Goal: Task Accomplishment & Management: Use online tool/utility

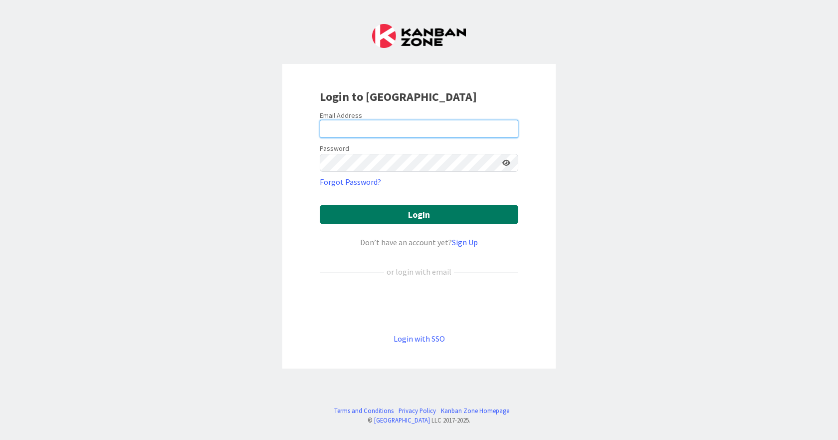
type input "[EMAIL_ADDRESS][DOMAIN_NAME]"
click at [421, 216] on button "Login" at bounding box center [419, 214] width 199 height 19
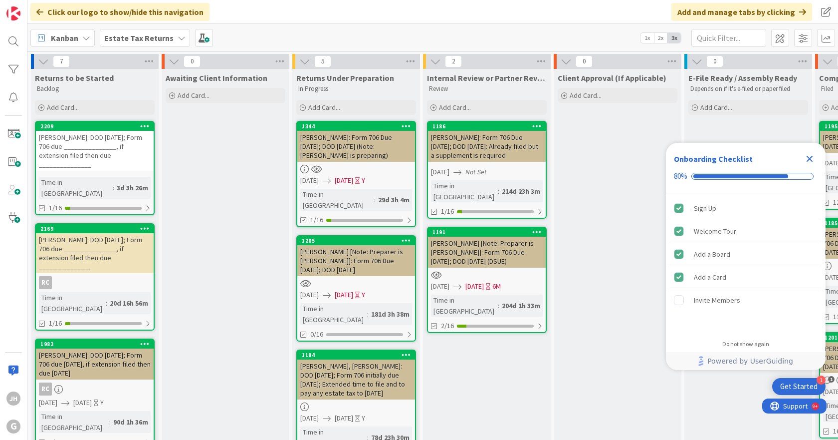
click at [125, 38] on b "Estate Tax Returns" at bounding box center [138, 38] width 69 height 10
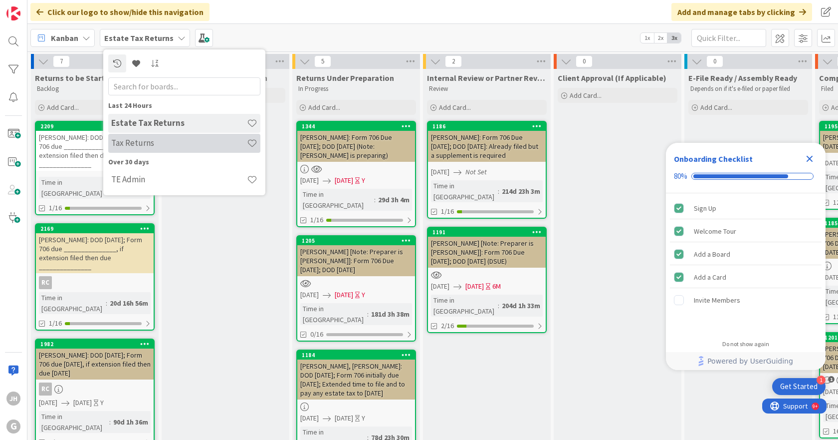
click at [136, 140] on h4 "Tax Returns" at bounding box center [179, 143] width 136 height 10
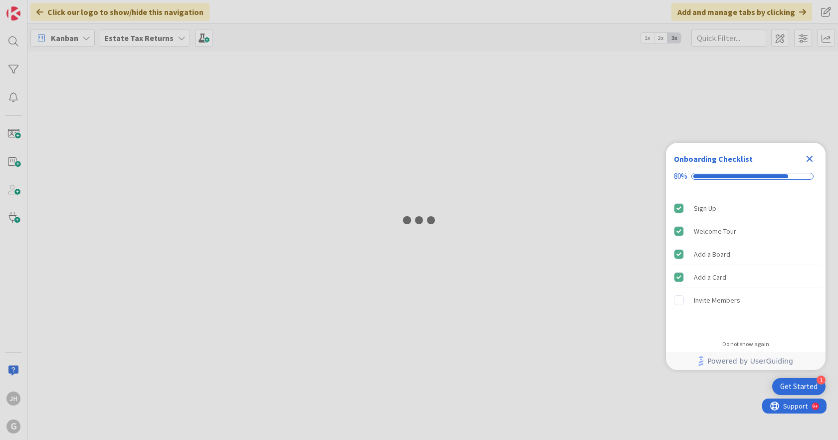
type input "ILIT"
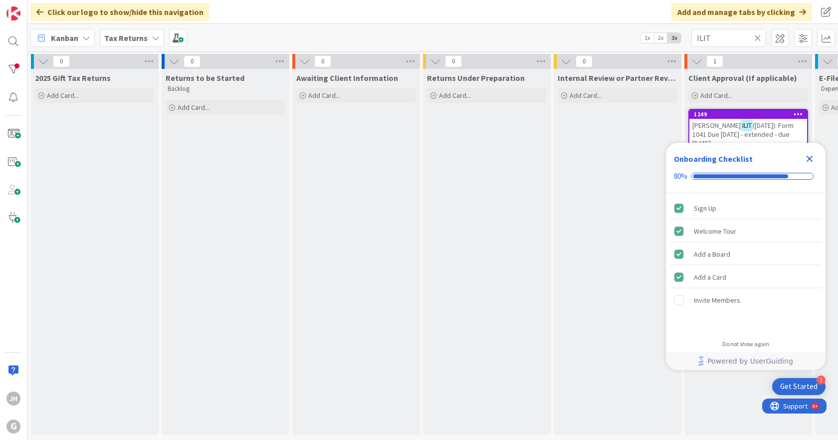
click at [809, 157] on icon "Close Checklist" at bounding box center [810, 159] width 6 height 6
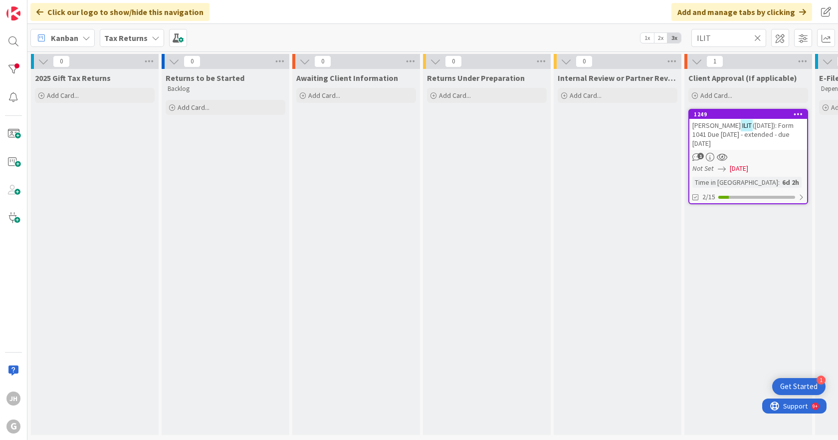
click at [128, 34] on b "Tax Returns" at bounding box center [125, 38] width 43 height 10
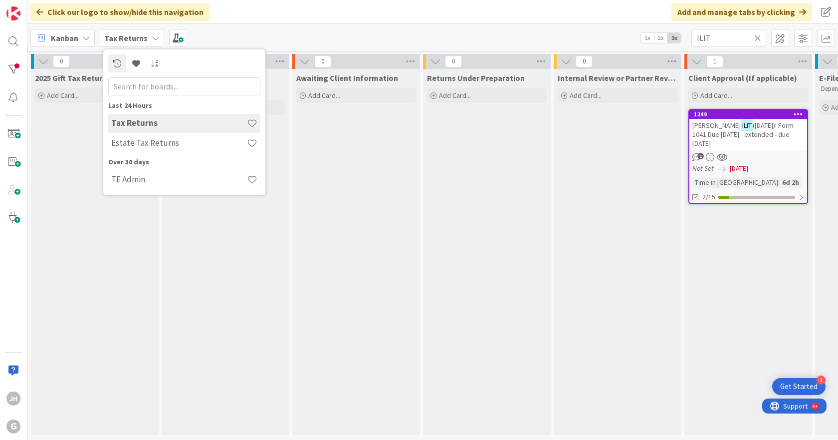
click at [137, 120] on h4 "Tax Returns" at bounding box center [179, 123] width 136 height 10
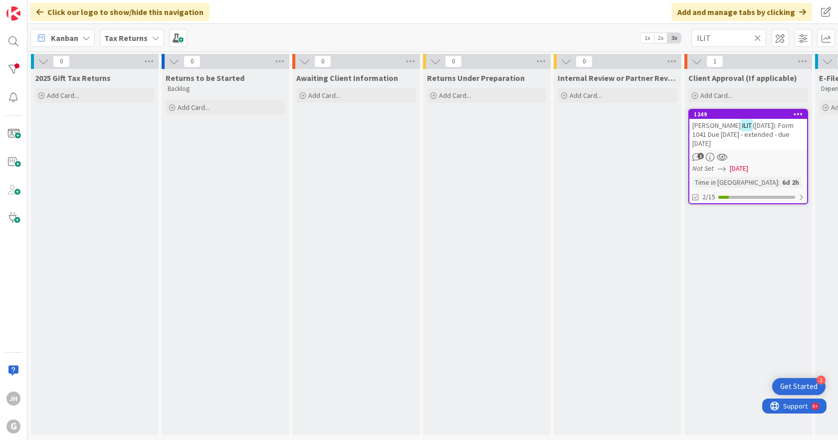
click at [625, 209] on div "Internal Review or Partner Review Add Card..." at bounding box center [618, 252] width 128 height 366
click at [623, 207] on div "Internal Review or Partner Review Add Card..." at bounding box center [618, 252] width 128 height 366
click at [117, 36] on b "Tax Returns" at bounding box center [125, 38] width 43 height 10
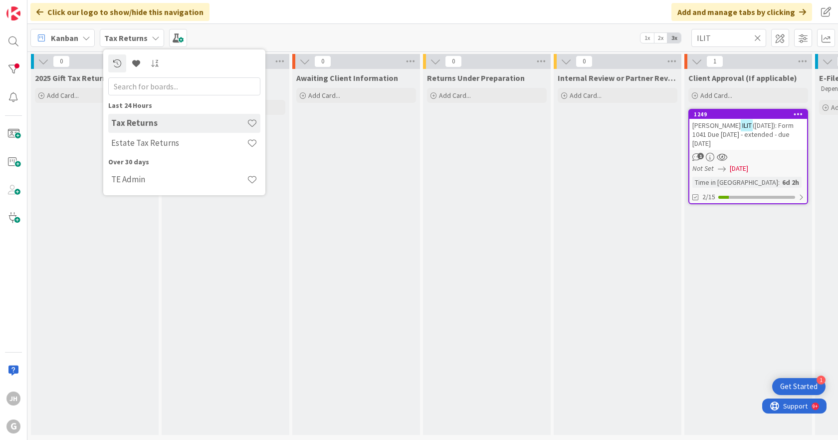
click at [117, 36] on b "Tax Returns" at bounding box center [125, 38] width 43 height 10
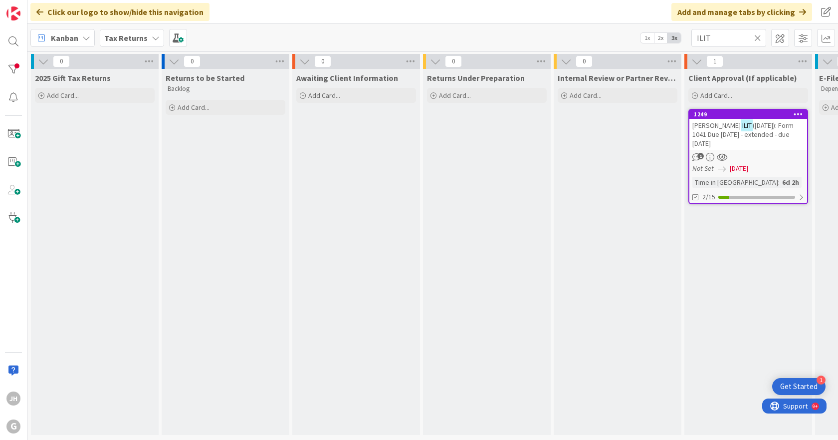
click at [117, 36] on b "Tax Returns" at bounding box center [125, 38] width 43 height 10
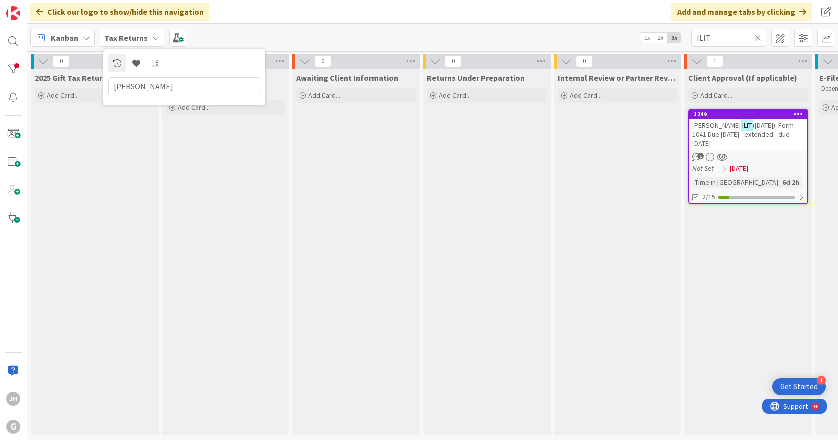
click at [133, 84] on input "[PERSON_NAME]" at bounding box center [184, 86] width 152 height 18
type input "[PERSON_NAME]"
click at [346, 170] on div "Awaiting Client Information Add Card..." at bounding box center [356, 252] width 128 height 366
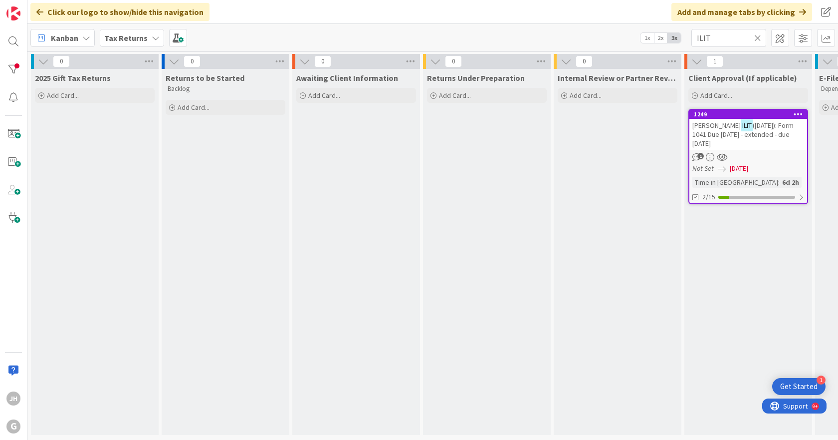
click at [119, 34] on b "Tax Returns" at bounding box center [125, 38] width 43 height 10
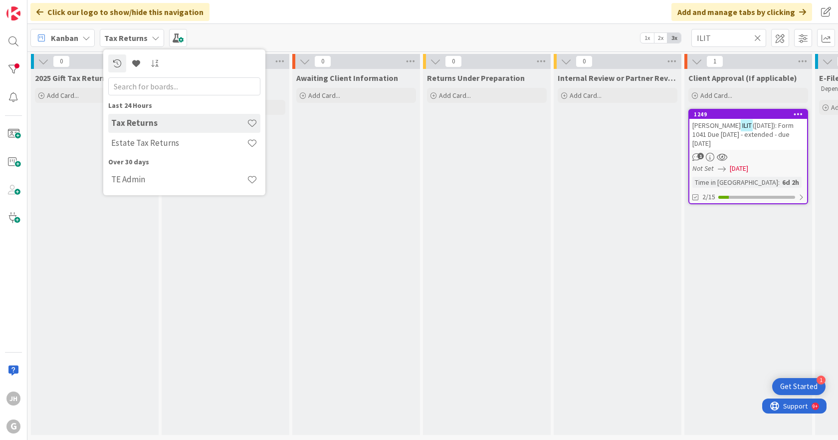
click at [302, 201] on div "Awaiting Client Information Add Card..." at bounding box center [356, 252] width 128 height 366
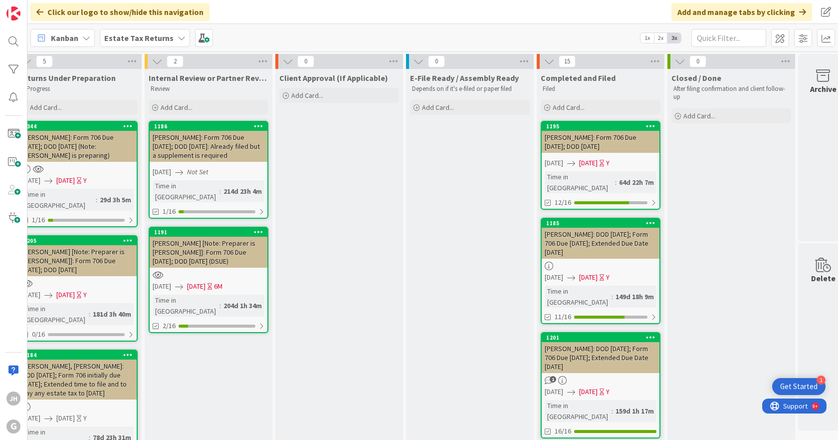
scroll to position [0, 299]
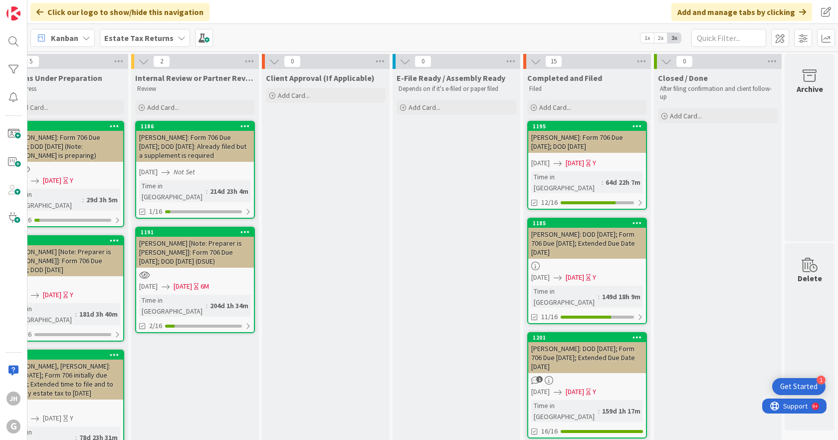
click at [134, 38] on b "Estate Tax Returns" at bounding box center [138, 38] width 69 height 10
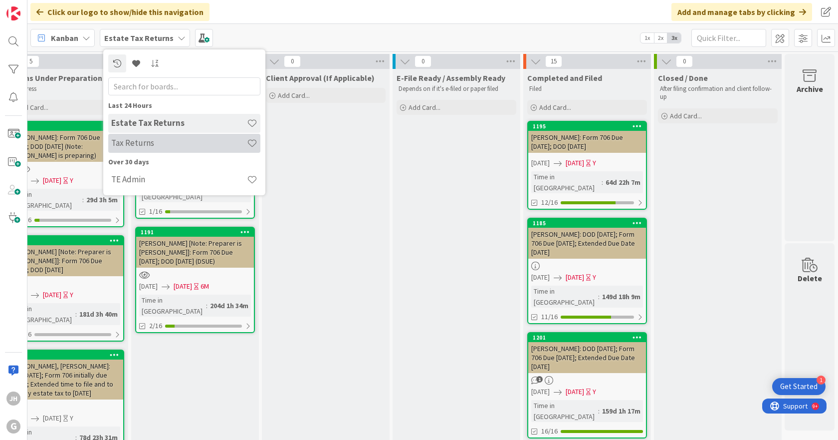
click at [139, 143] on h4 "Tax Returns" at bounding box center [179, 143] width 136 height 10
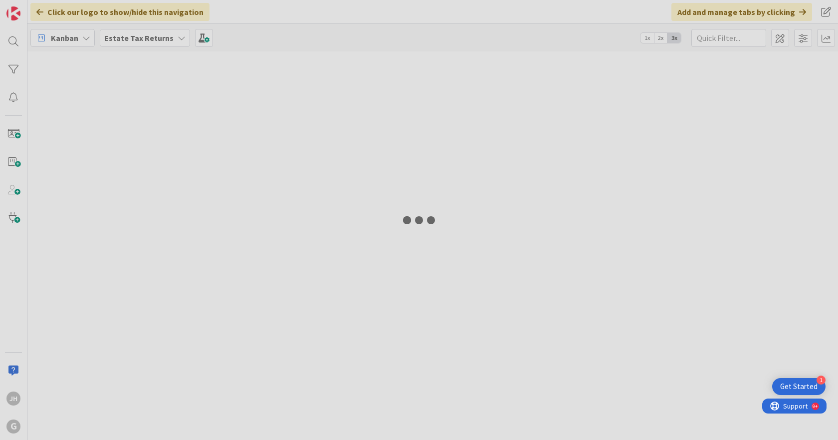
type input "ILIT"
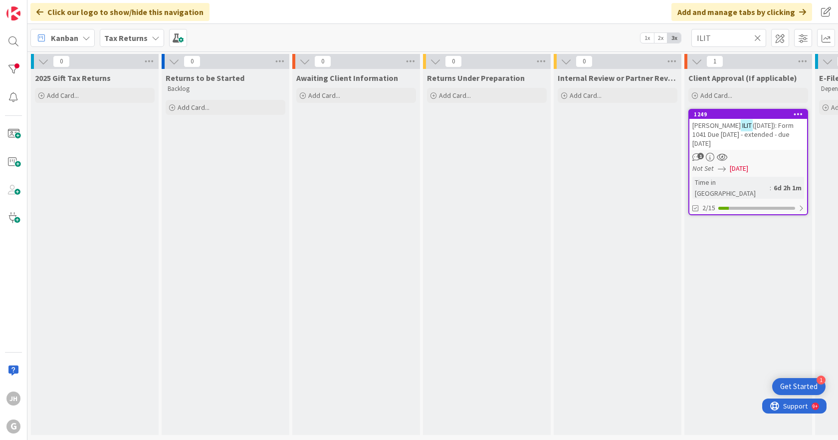
click at [621, 246] on div "Internal Review or Partner Review Add Card..." at bounding box center [618, 252] width 128 height 366
click at [131, 39] on b "Tax Returns" at bounding box center [125, 38] width 43 height 10
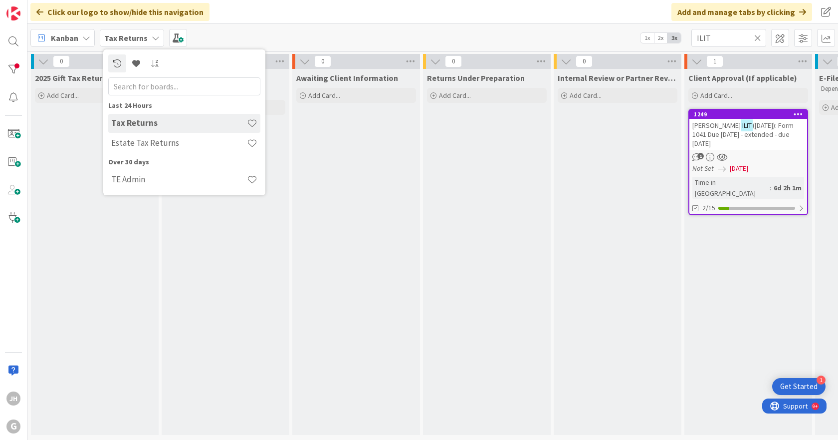
click at [131, 39] on b "Tax Returns" at bounding box center [125, 38] width 43 height 10
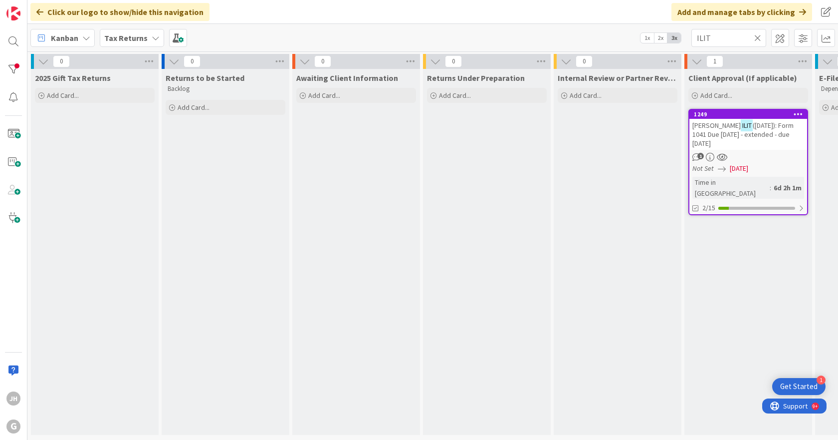
click at [279, 251] on div "Returns to be Started Backlog Add Card..." at bounding box center [226, 252] width 128 height 366
click at [723, 12] on div "Add and manage tabs by clicking" at bounding box center [742, 12] width 141 height 18
click at [758, 38] on icon at bounding box center [758, 37] width 7 height 9
click at [757, 38] on input "text" at bounding box center [729, 38] width 75 height 18
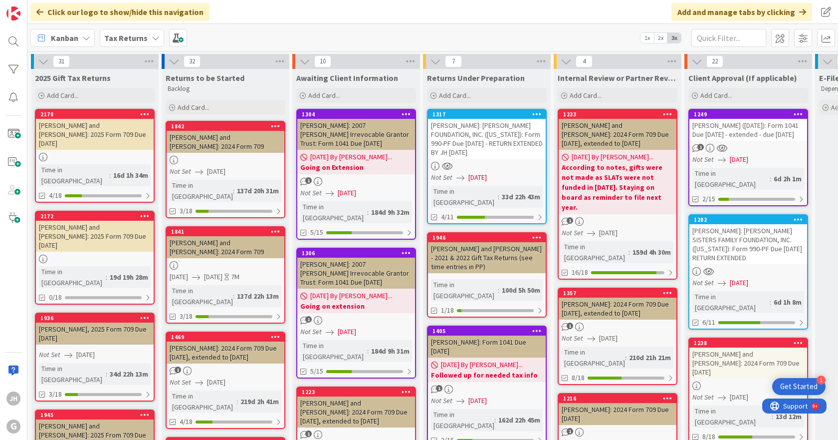
click at [134, 37] on b "Tax Returns" at bounding box center [125, 38] width 43 height 10
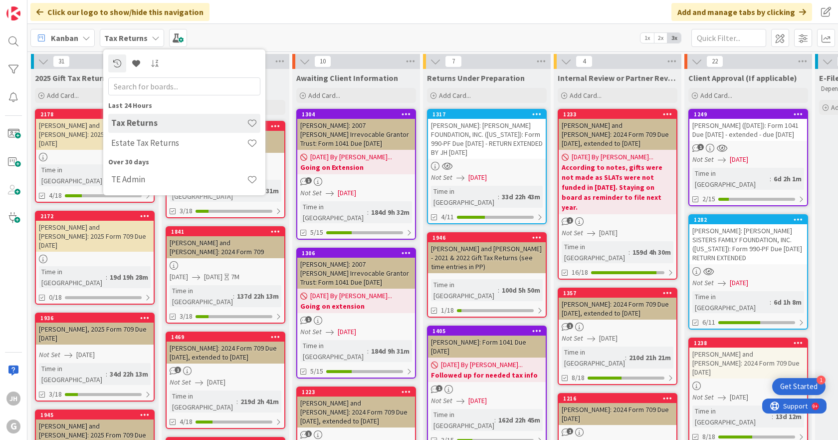
click at [134, 37] on b "Tax Returns" at bounding box center [125, 38] width 43 height 10
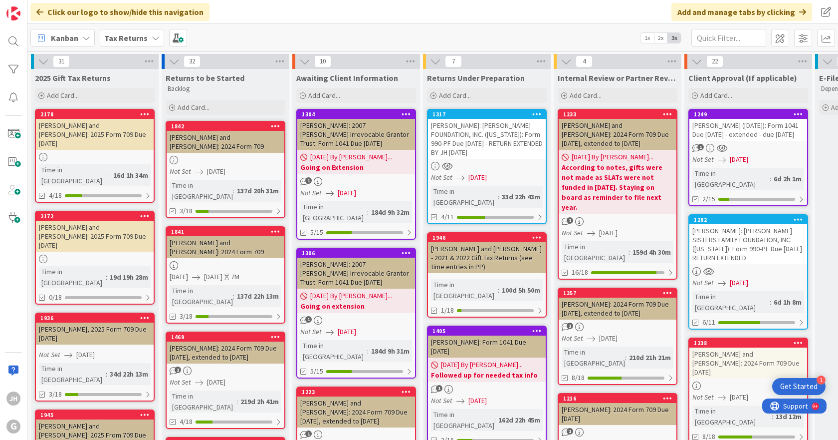
click at [134, 37] on b "Tax Returns" at bounding box center [125, 38] width 43 height 10
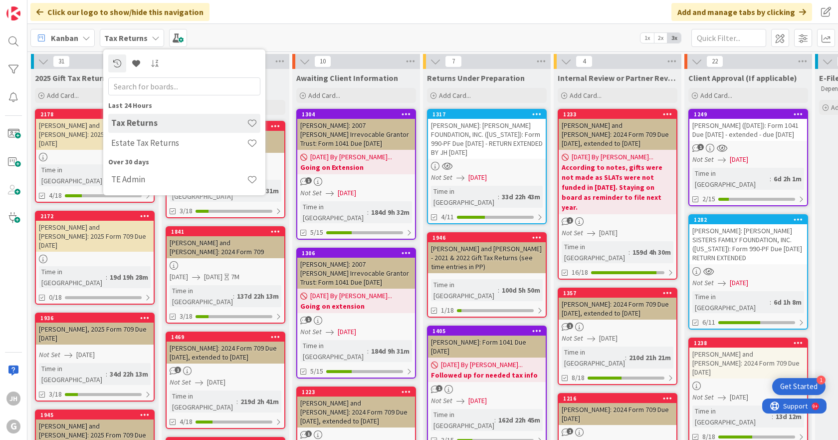
click at [140, 119] on h4 "Tax Returns" at bounding box center [179, 123] width 136 height 10
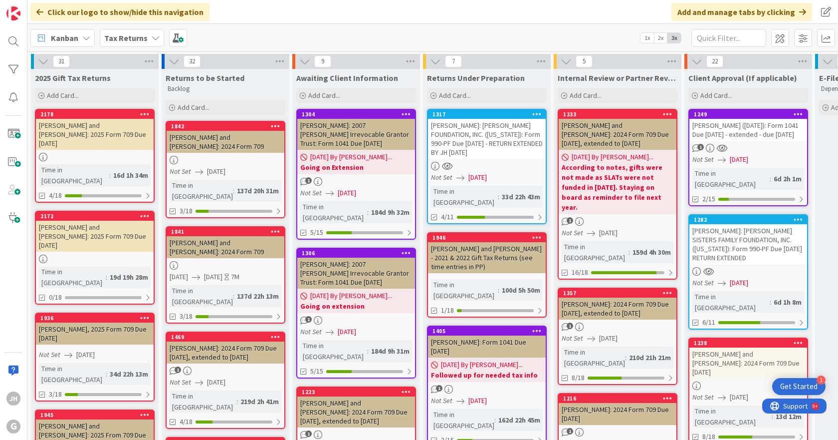
click at [748, 128] on div "[PERSON_NAME] ([DATE]): Form 1041 Due [DATE] - extended - due [DATE]" at bounding box center [749, 130] width 118 height 22
